Goal: Complete application form: Complete application form

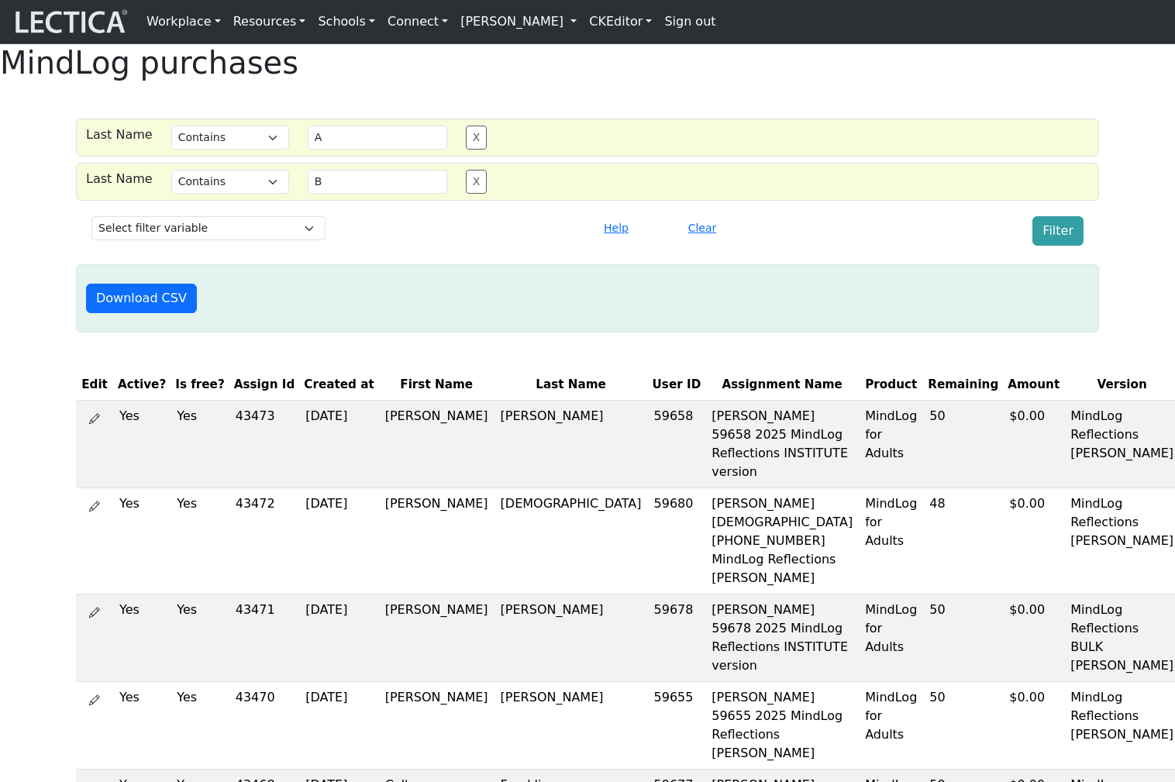
select select "icontains"
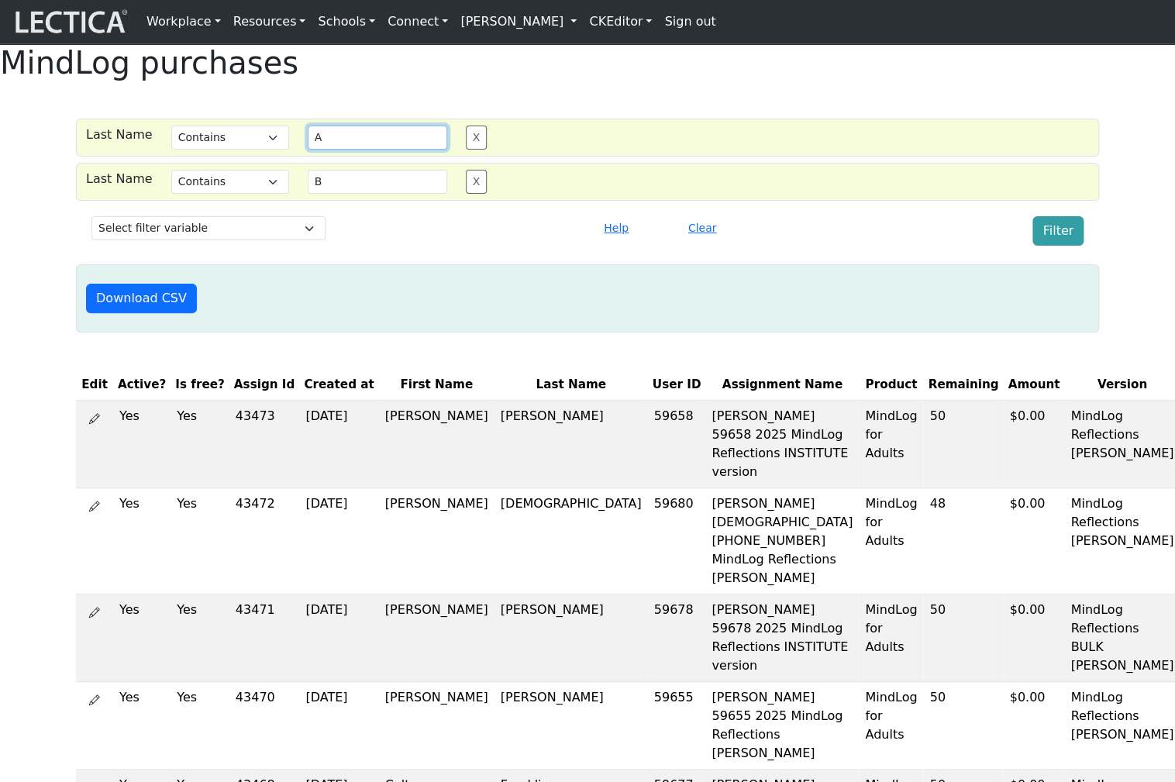
click at [308, 150] on input "A" at bounding box center [377, 138] width 139 height 24
click at [459, 22] on link "[PERSON_NAME]" at bounding box center [518, 21] width 129 height 31
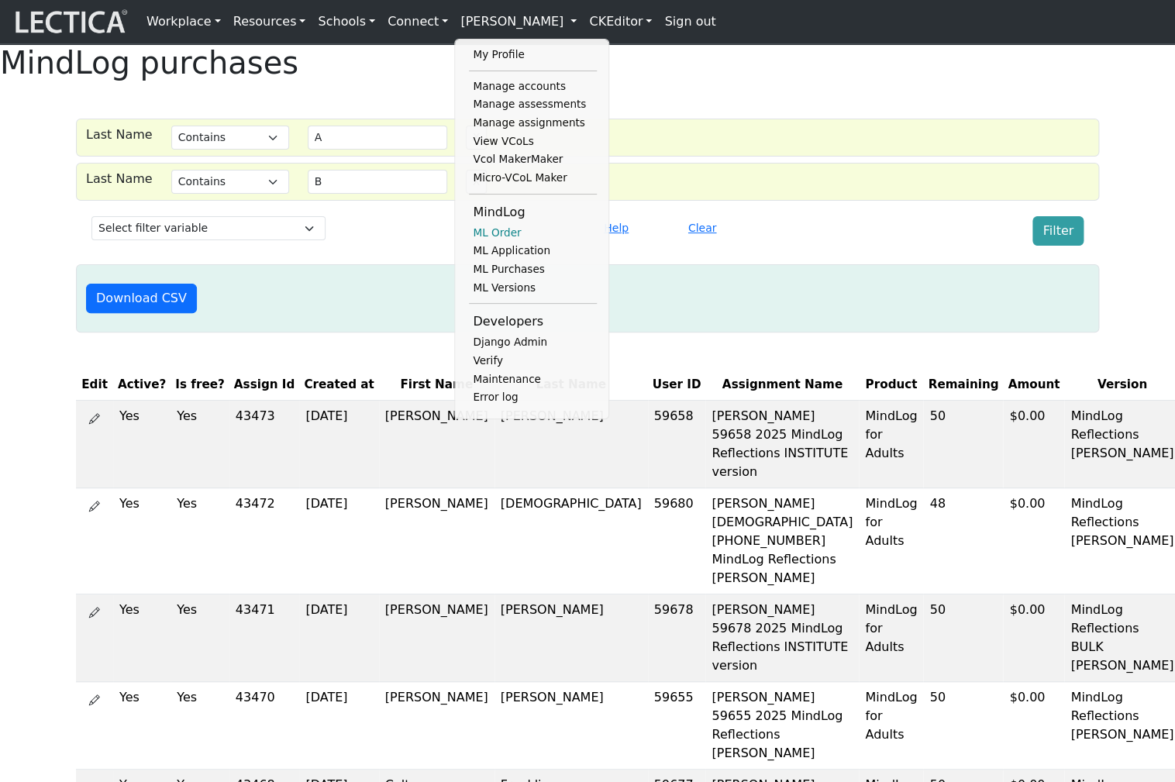
click at [471, 239] on link "ML Order" at bounding box center [533, 233] width 128 height 19
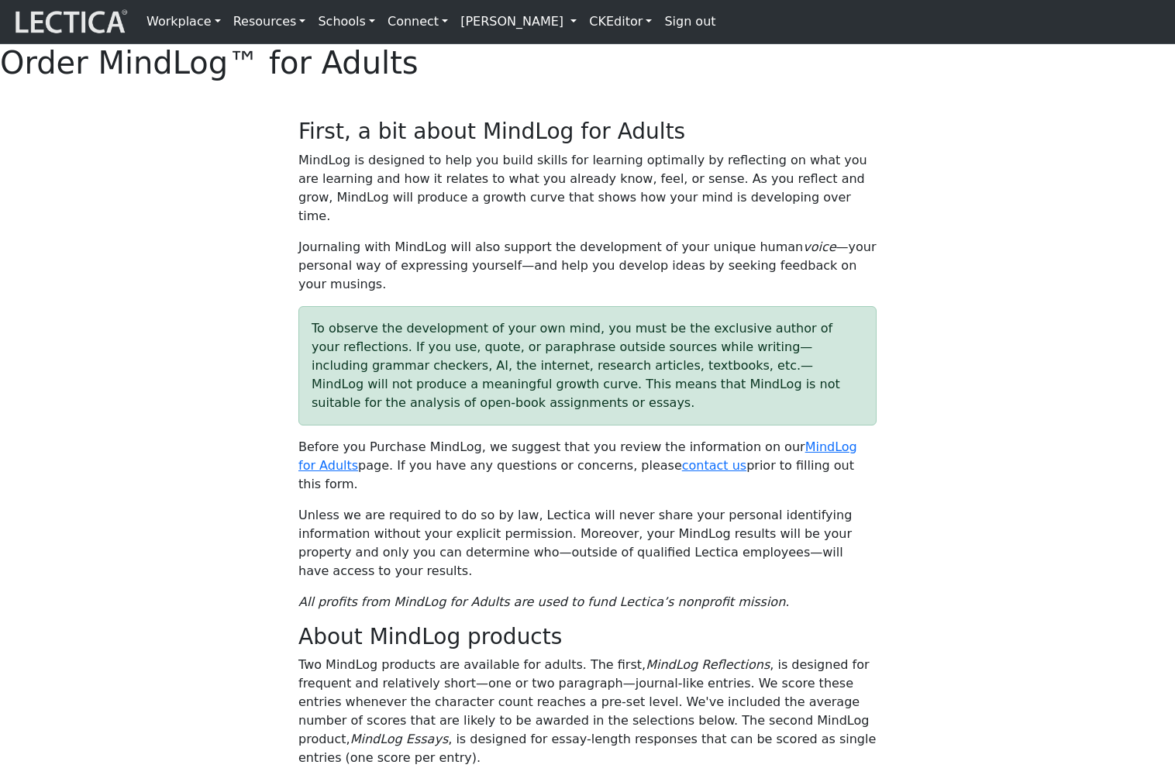
select select "1952"
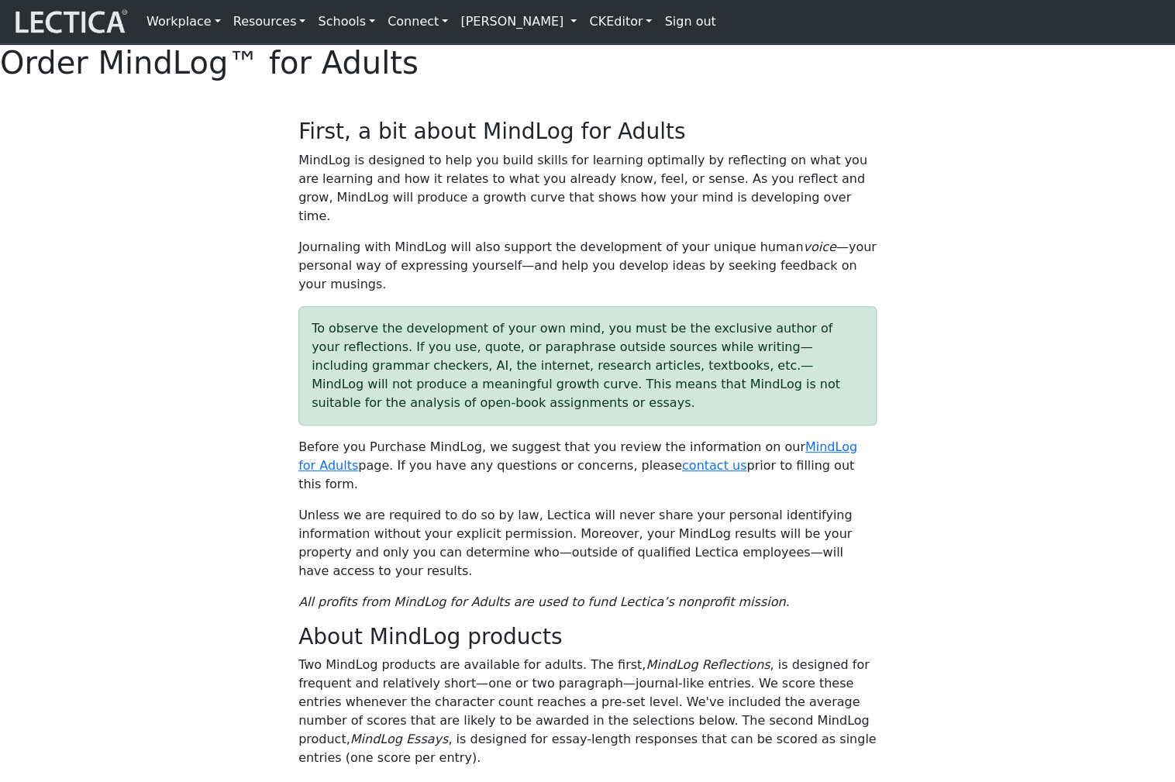
click at [454, 19] on link "[PERSON_NAME]" at bounding box center [518, 21] width 129 height 31
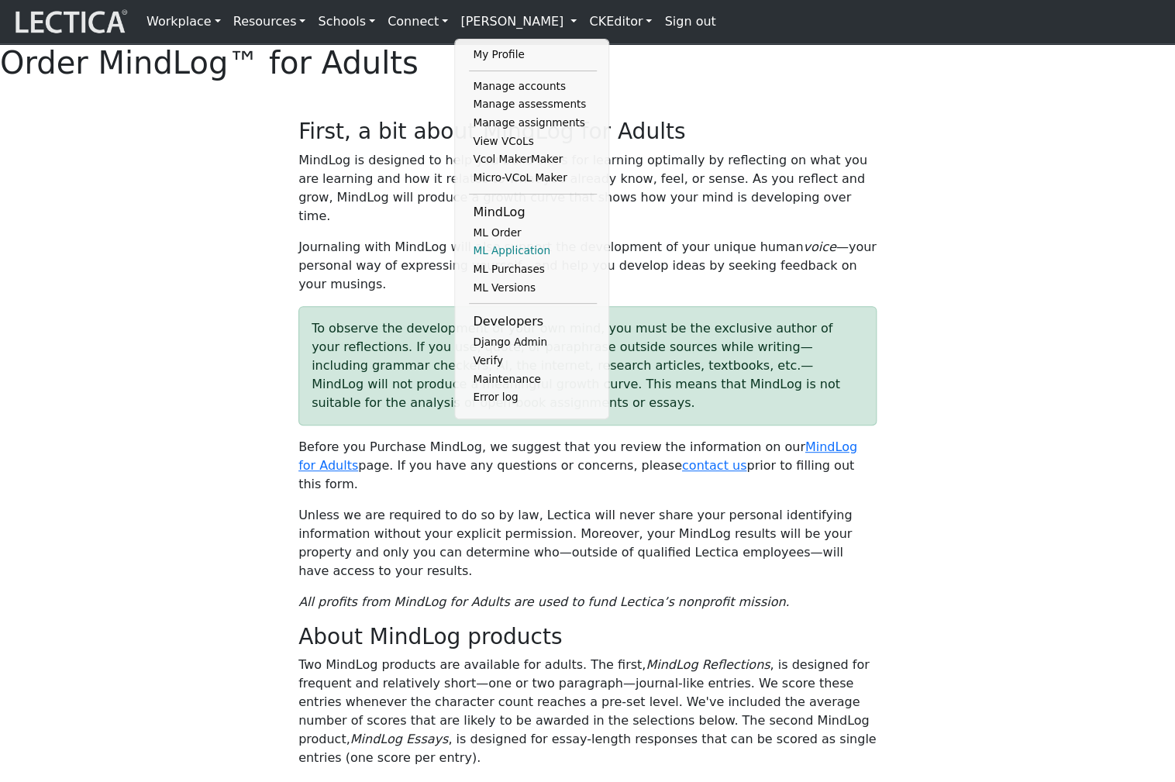
click at [470, 260] on link "ML Application" at bounding box center [533, 251] width 128 height 19
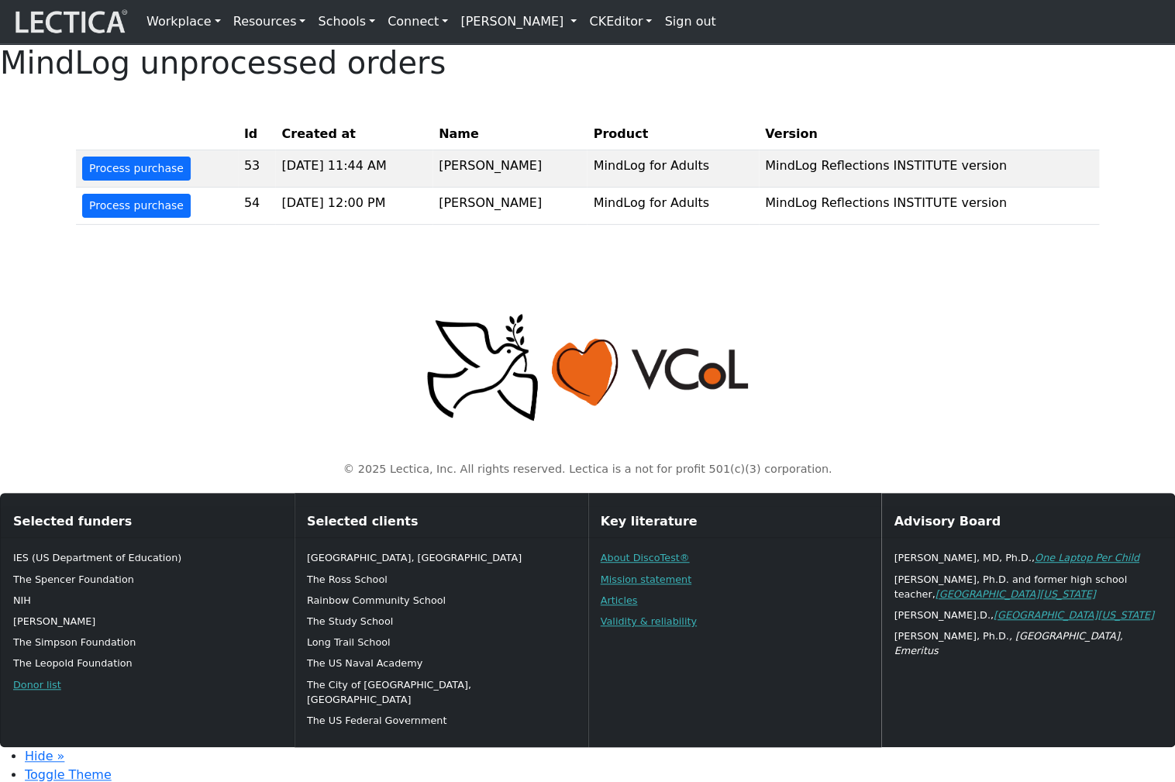
click at [228, 325] on div "© 2025 Lectica, Inc. All rights reserved. Lectica is a not for profit 501(c)(3)…" at bounding box center [587, 381] width 1023 height 215
click at [454, 20] on link "[PERSON_NAME]" at bounding box center [518, 21] width 129 height 31
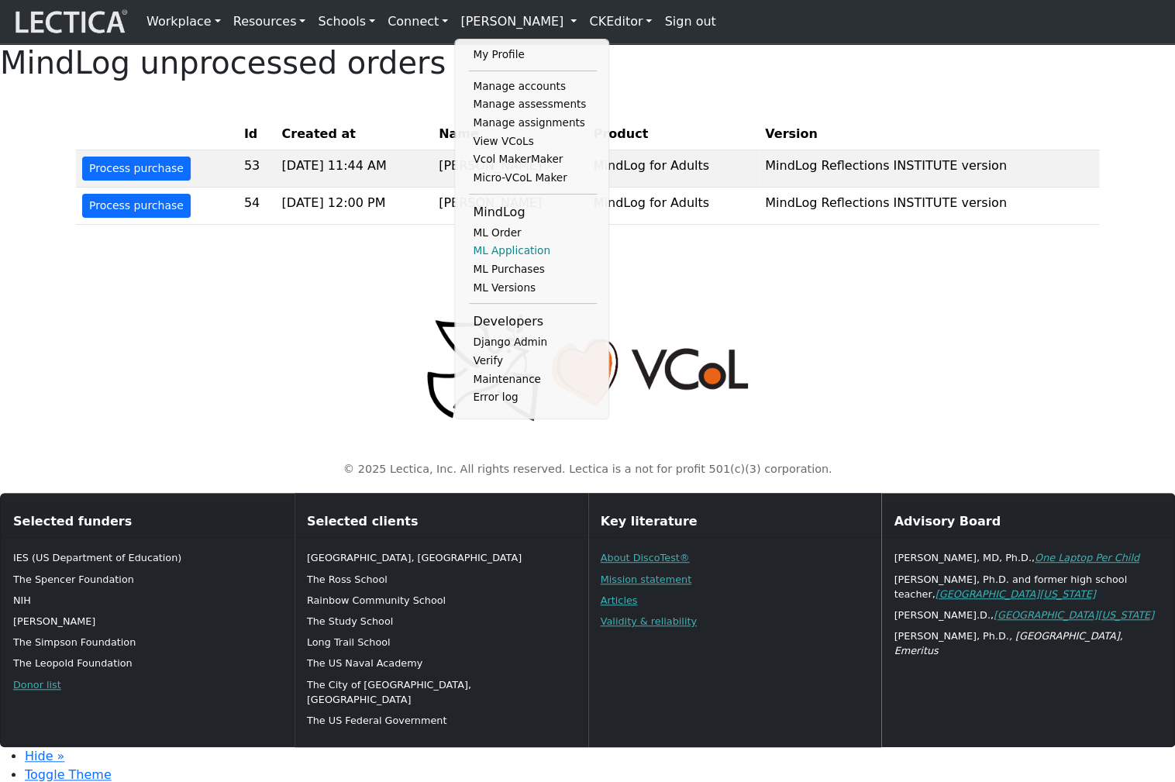
click at [469, 260] on link "ML Application" at bounding box center [533, 251] width 128 height 19
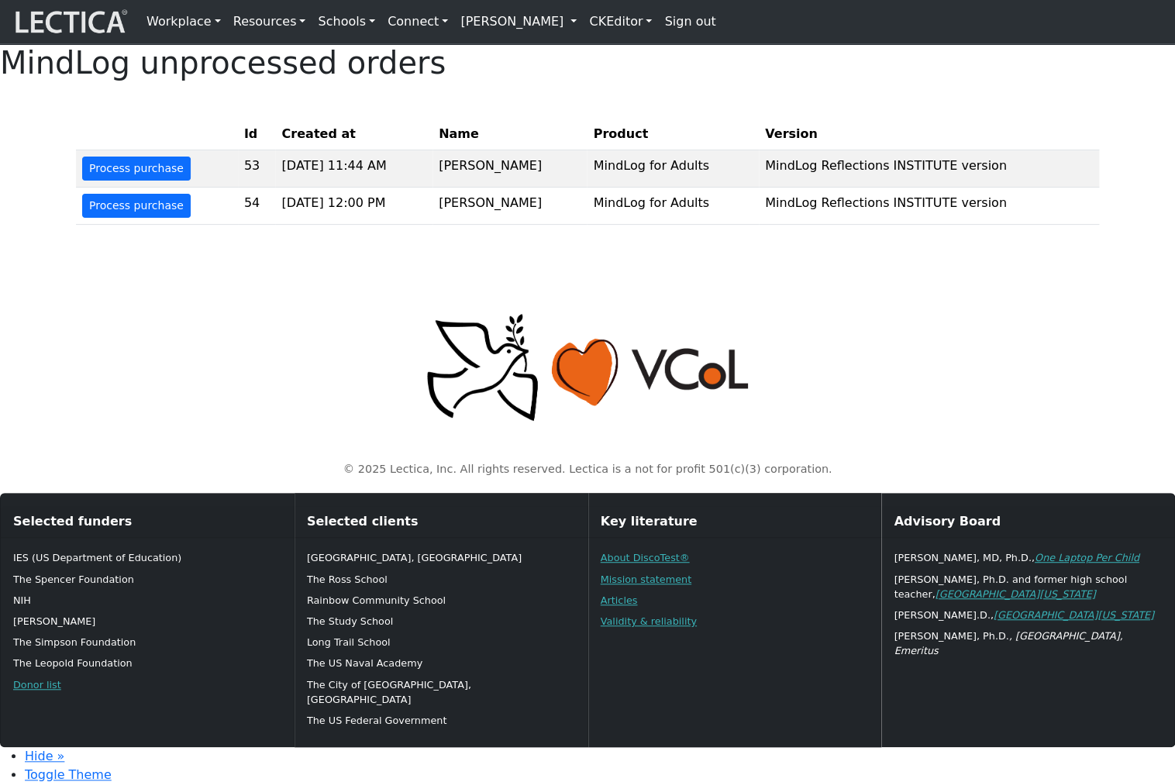
click at [302, 367] on p at bounding box center [587, 368] width 1004 height 112
